Goal: Download file/media

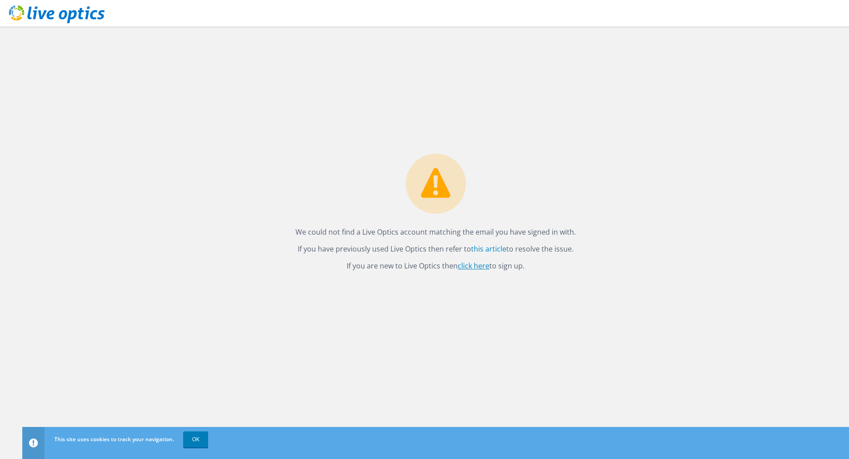
click at [480, 264] on link "click here" at bounding box center [474, 266] width 32 height 10
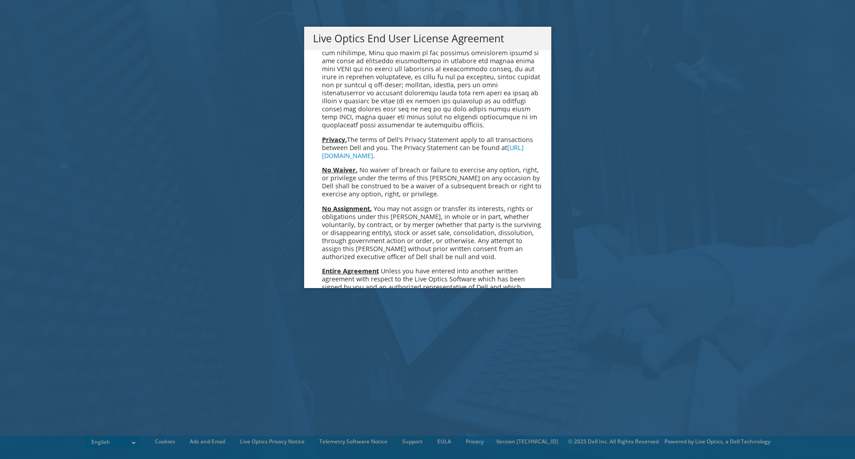
scroll to position [3369, 0]
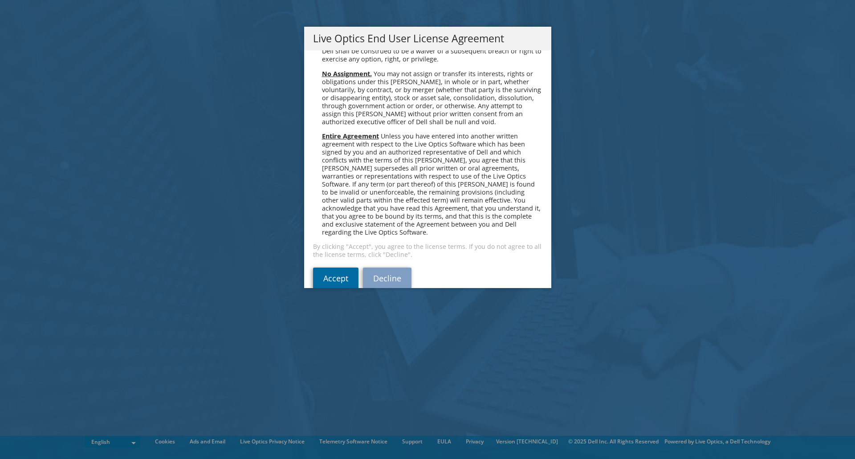
click at [331, 268] on link "Accept" at bounding box center [335, 278] width 45 height 21
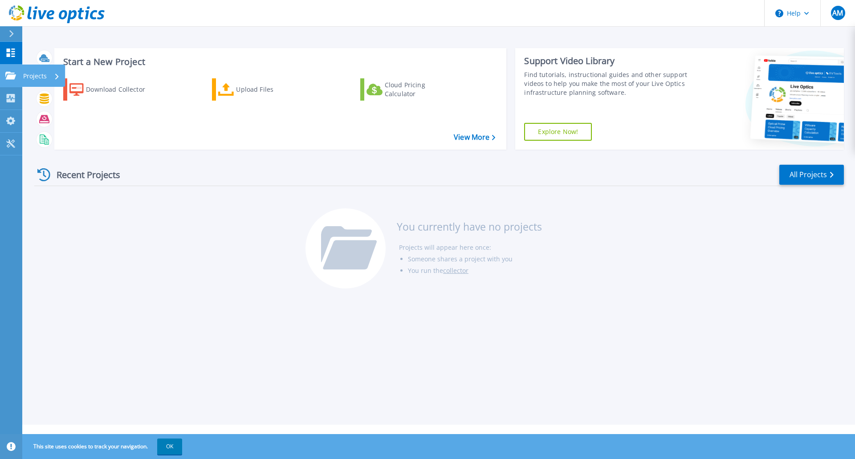
click at [13, 76] on icon at bounding box center [10, 76] width 11 height 8
click at [190, 172] on div "Recent Projects All Projects" at bounding box center [439, 175] width 810 height 22
click at [131, 91] on div "Download Collector" at bounding box center [121, 90] width 71 height 18
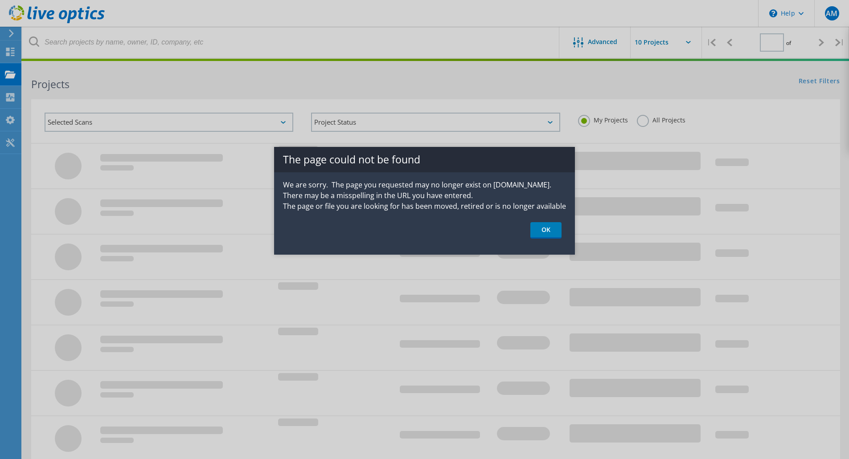
type input "1"
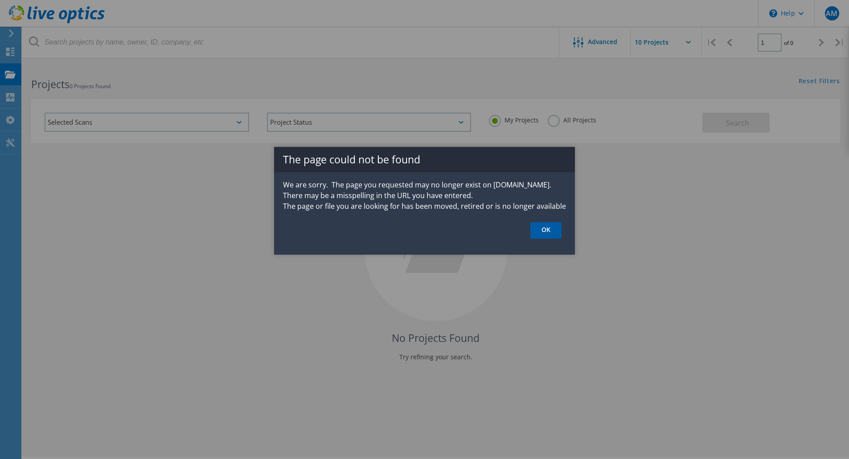
click at [545, 229] on link "OK" at bounding box center [545, 230] width 31 height 16
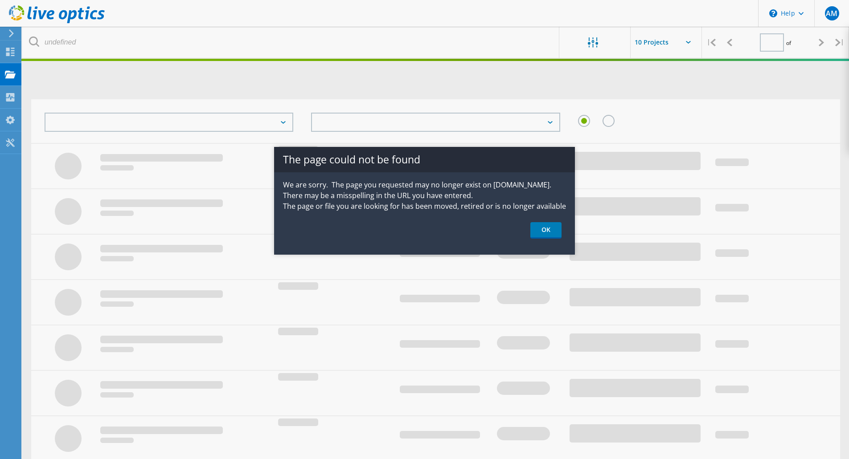
type input "1"
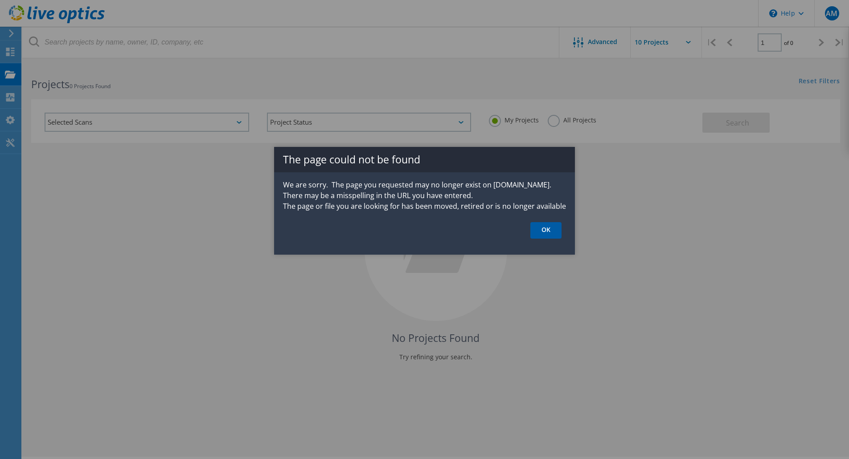
click at [547, 234] on link "OK" at bounding box center [545, 230] width 31 height 16
